Goal: Information Seeking & Learning: Find specific fact

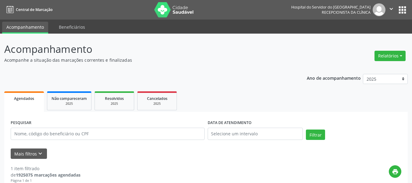
scroll to position [104, 0]
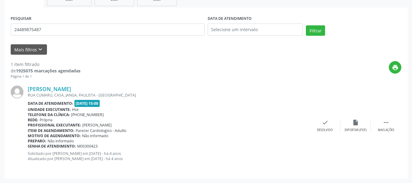
click at [306, 25] on button "Filtrar" at bounding box center [315, 30] width 19 height 10
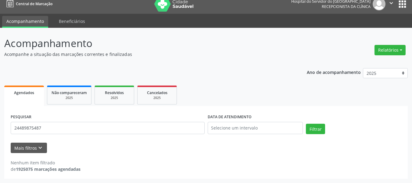
scroll to position [6, 0]
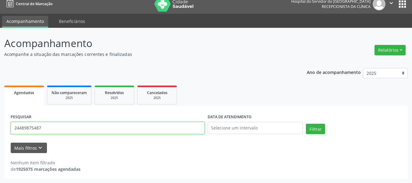
click at [109, 126] on input "24489875487" at bounding box center [108, 128] width 194 height 12
type input "2"
type input "J"
click at [306, 123] on button "Filtrar" at bounding box center [315, 128] width 19 height 10
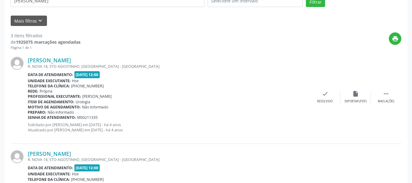
scroll to position [128, 0]
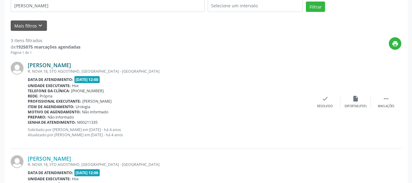
click at [70, 64] on link "[PERSON_NAME]" at bounding box center [49, 65] width 43 height 7
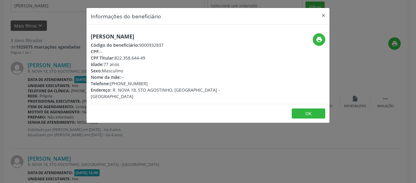
drag, startPoint x: 195, startPoint y: 31, endPoint x: 36, endPoint y: 31, distance: 159.7
click at [36, 31] on div "Informações do beneficiário × [PERSON_NAME] Código do beneficiário: 9000932837 …" at bounding box center [208, 91] width 416 height 183
copy h5 "[PERSON_NAME]"
drag, startPoint x: 149, startPoint y: 59, endPoint x: 115, endPoint y: 59, distance: 34.1
click at [115, 59] on div "CPF Titular: 822.358.644-49" at bounding box center [168, 58] width 154 height 6
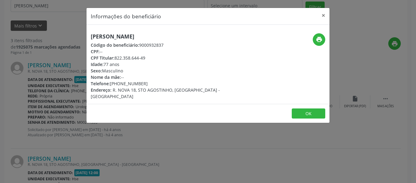
copy div "822.358.644-49"
drag, startPoint x: 151, startPoint y: 83, endPoint x: 120, endPoint y: 84, distance: 30.5
click at [120, 84] on div "Telefone: [PHONE_NUMBER]" at bounding box center [168, 83] width 154 height 6
copy div "98738-7352"
click at [321, 32] on div "[PERSON_NAME] Código do beneficiário: 9000932837 CPF: -- CPF Titular: 822.358.6…" at bounding box center [208, 64] width 243 height 79
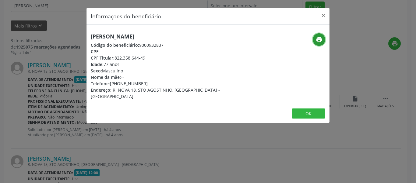
click at [320, 39] on icon "print" at bounding box center [319, 39] width 7 height 7
drag, startPoint x: 147, startPoint y: 55, endPoint x: 129, endPoint y: 57, distance: 17.8
click at [129, 57] on div "[PERSON_NAME] Código do beneficiário: 9000932837 CPF: -- CPF Titular: 822.358.6…" at bounding box center [168, 66] width 154 height 66
click at [157, 60] on div "CPF Titular: 822.358.644-49" at bounding box center [168, 58] width 154 height 6
drag, startPoint x: 145, startPoint y: 56, endPoint x: 116, endPoint y: 56, distance: 28.7
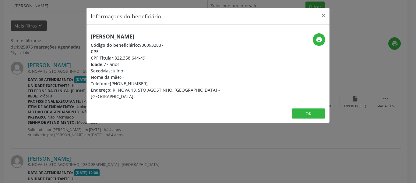
click at [116, 56] on div "CPF Titular: 822.358.644-49" at bounding box center [168, 58] width 154 height 6
copy div "822.358.644-49"
click at [323, 15] on button "×" at bounding box center [324, 15] width 12 height 15
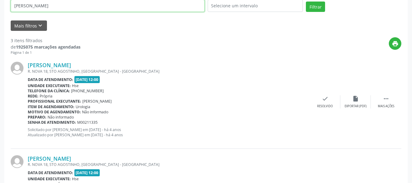
drag, startPoint x: 70, startPoint y: 9, endPoint x: 0, endPoint y: 9, distance: 69.8
click at [0, 9] on div "Acompanhamento Acompanhe a situação das marcações correntes e finalizadas Relat…" at bounding box center [206, 125] width 412 height 439
paste input "822.358.644-49"
type input "822.358.644-49"
click at [306, 2] on button "Filtrar" at bounding box center [315, 7] width 19 height 10
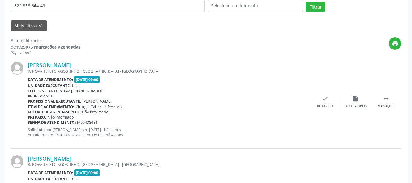
click at [53, 60] on div "[PERSON_NAME] R. NOVA 18, STO AGOSTINHO, [GEOGRAPHIC_DATA] - [GEOGRAPHIC_DATA] …" at bounding box center [206, 101] width 391 height 93
click at [55, 61] on div "[PERSON_NAME] R. NOVA 18, STO AGOSTINHO, [GEOGRAPHIC_DATA] - [GEOGRAPHIC_DATA] …" at bounding box center [206, 101] width 391 height 93
click at [71, 65] on link "[PERSON_NAME]" at bounding box center [49, 65] width 43 height 7
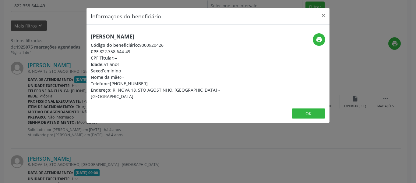
drag, startPoint x: 35, startPoint y: 41, endPoint x: 20, endPoint y: 41, distance: 15.2
click at [20, 41] on div "Informações do beneficiário × [PERSON_NAME] Código do beneficiário: 9000920426 …" at bounding box center [208, 91] width 416 height 183
click at [154, 37] on h5 "[PERSON_NAME]" at bounding box center [168, 36] width 154 height 6
click at [90, 37] on div "[PERSON_NAME] Código do beneficiário: 9000920426 CPF: 822.358.644-49 CPF Titula…" at bounding box center [168, 66] width 162 height 66
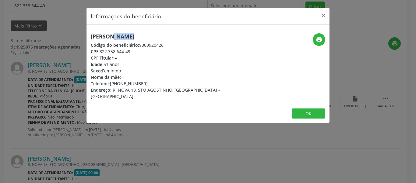
click at [90, 37] on div "[PERSON_NAME] Código do beneficiário: 9000920426 CPF: 822.358.644-49 CPF Titula…" at bounding box center [168, 66] width 162 height 66
copy div "[PERSON_NAME]"
drag, startPoint x: 323, startPoint y: 19, endPoint x: 307, endPoint y: 19, distance: 15.6
click at [323, 19] on button "×" at bounding box center [324, 15] width 12 height 15
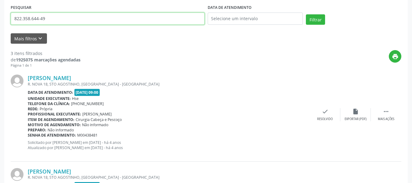
drag, startPoint x: 94, startPoint y: 5, endPoint x: 0, endPoint y: 3, distance: 93.9
click at [0, 3] on div "Acompanhamento Acompanhe a situação das marcações correntes e finalizadas Relat…" at bounding box center [206, 138] width 412 height 439
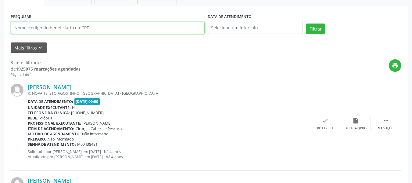
click at [147, 33] on input "text" at bounding box center [108, 28] width 194 height 12
paste input "19731477420"
click at [306, 23] on button "Filtrar" at bounding box center [315, 28] width 19 height 10
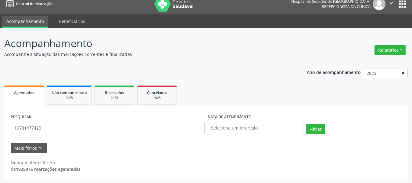
scroll to position [6, 0]
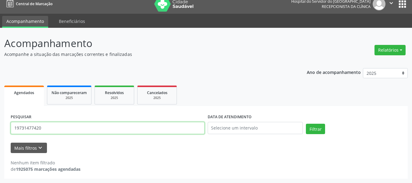
drag, startPoint x: 100, startPoint y: 122, endPoint x: 105, endPoint y: 123, distance: 5.1
click at [100, 122] on input "19731477420" at bounding box center [108, 128] width 194 height 12
click at [167, 122] on input "19731477420" at bounding box center [108, 128] width 194 height 12
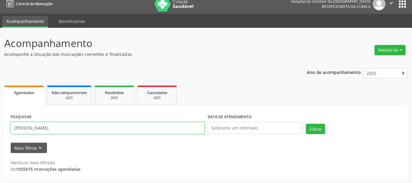
type input "[PERSON_NAME]"
click at [306, 123] on button "Filtrar" at bounding box center [315, 128] width 19 height 10
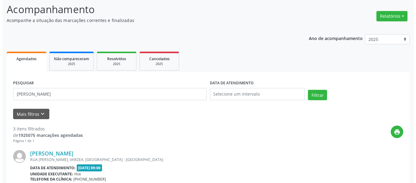
scroll to position [128, 0]
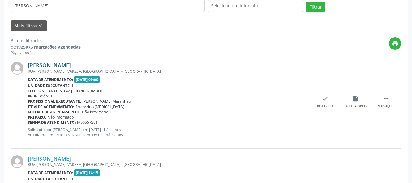
click at [71, 64] on link "[PERSON_NAME]" at bounding box center [49, 65] width 43 height 7
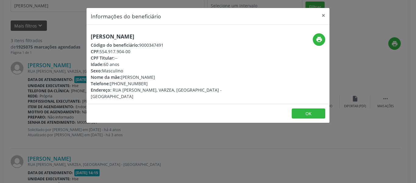
click at [164, 36] on h5 "[PERSON_NAME]" at bounding box center [168, 36] width 154 height 6
drag, startPoint x: 179, startPoint y: 33, endPoint x: 71, endPoint y: 29, distance: 108.3
click at [71, 29] on div "Informações do beneficiário × [PERSON_NAME] Código do beneficiário: 9000347491 …" at bounding box center [208, 91] width 416 height 183
copy h5 "[PERSON_NAME]"
drag, startPoint x: 131, startPoint y: 53, endPoint x: 101, endPoint y: 52, distance: 30.5
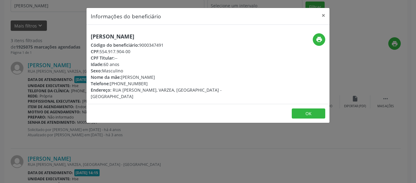
click at [101, 52] on div "CPF: 554.917.904-00" at bounding box center [168, 51] width 154 height 6
copy div "554.917.904-00"
drag, startPoint x: 151, startPoint y: 81, endPoint x: 119, endPoint y: 82, distance: 32.0
click at [119, 82] on div "Telefone: [PHONE_NUMBER]" at bounding box center [168, 83] width 154 height 6
copy div "98888-2104"
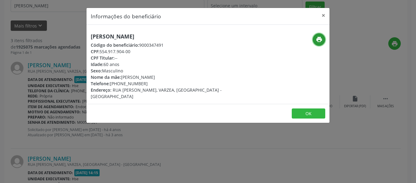
click at [318, 42] on icon "print" at bounding box center [319, 39] width 7 height 7
